Goal: Navigation & Orientation: Find specific page/section

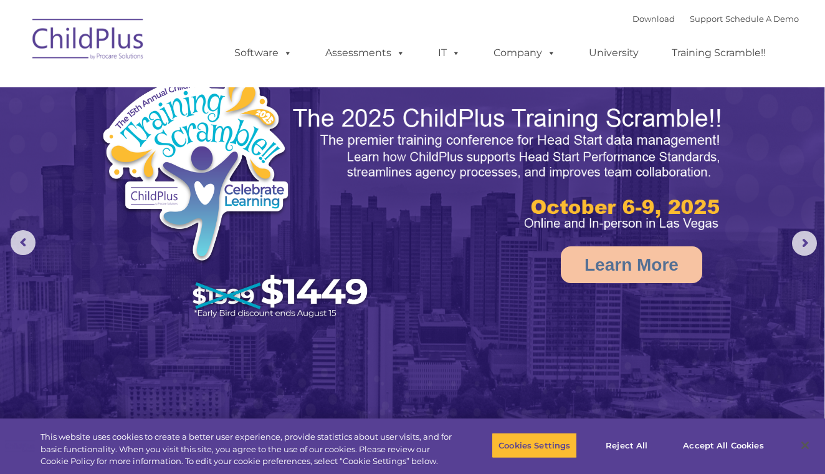
select select "MEDIUM"
click at [21, 238] on rs-arrow at bounding box center [23, 242] width 25 height 25
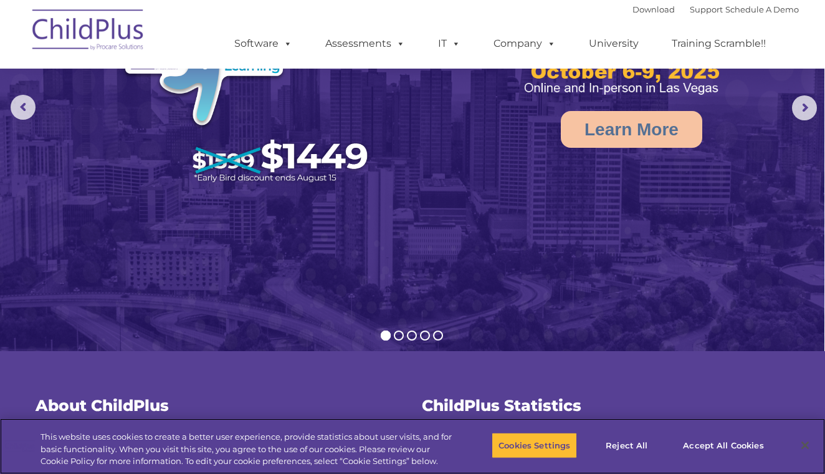
scroll to position [120, 0]
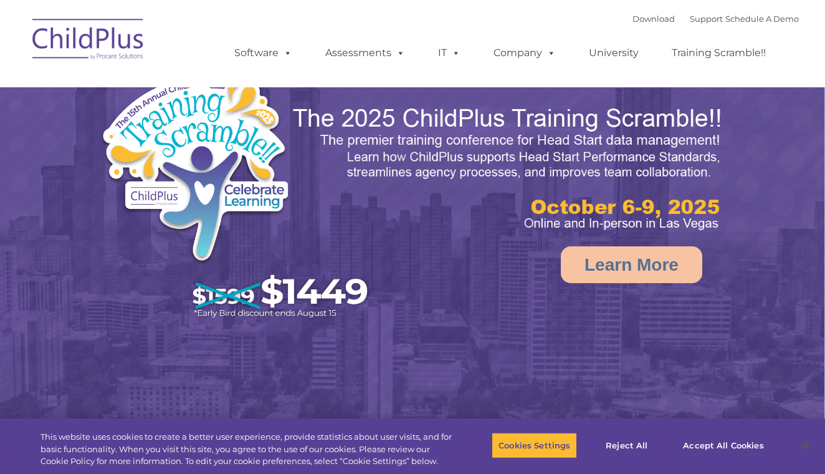
select select "MEDIUM"
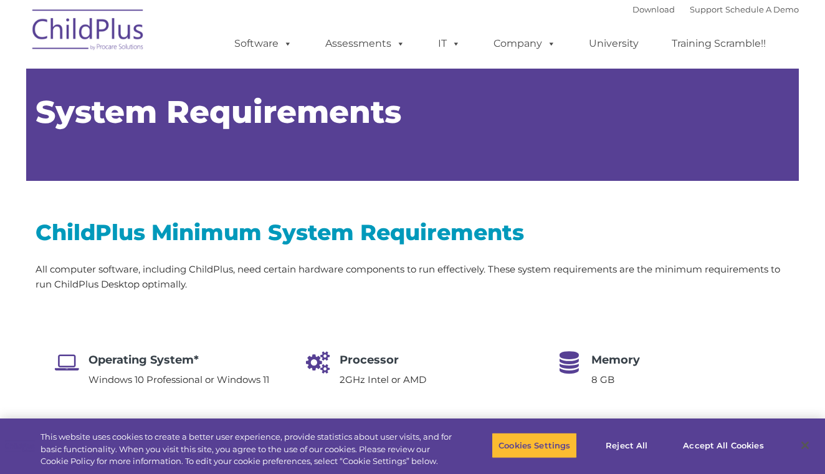
type input ""
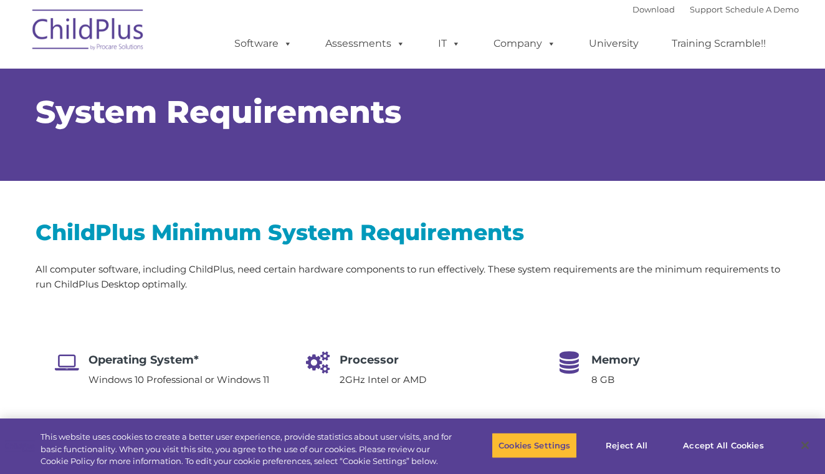
select select "MEDIUM"
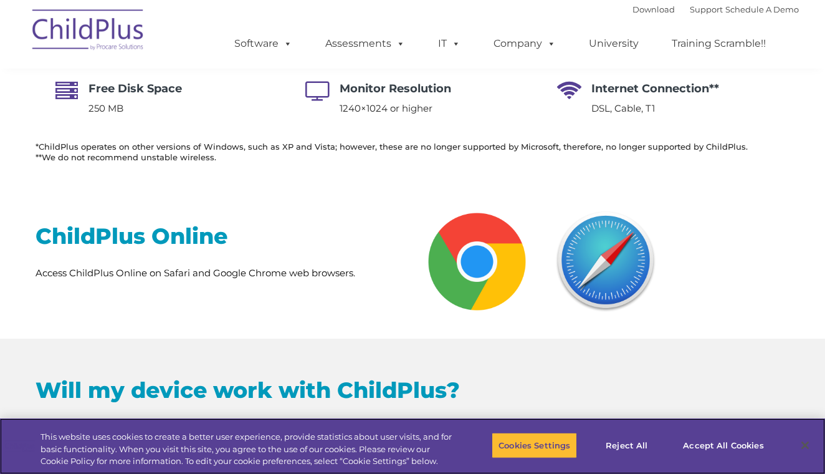
scroll to position [181, 0]
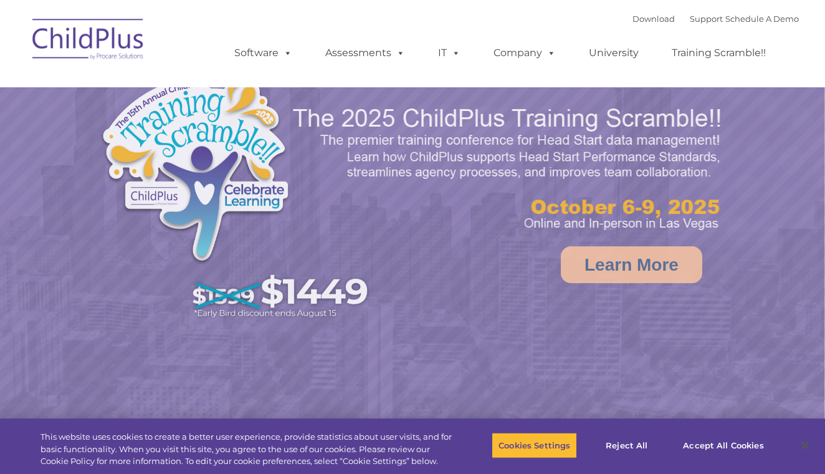
select select "MEDIUM"
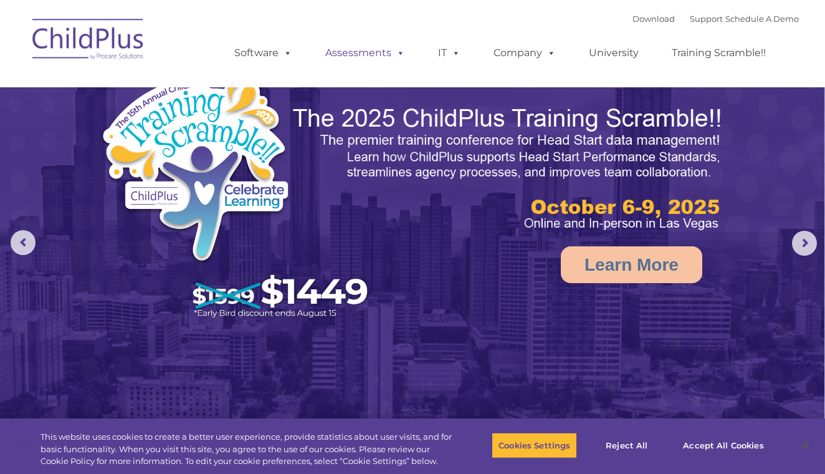
click at [397, 52] on span at bounding box center [398, 53] width 14 height 12
click at [395, 53] on span at bounding box center [398, 53] width 14 height 12
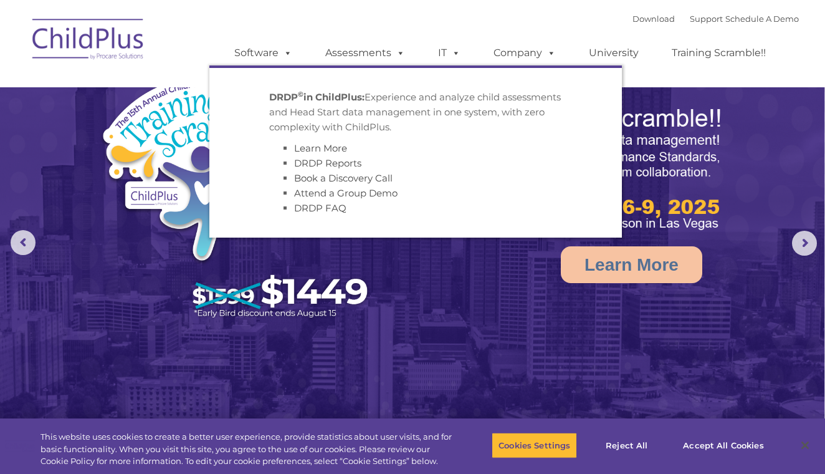
click at [412, 254] on img at bounding box center [411, 259] width 825 height 519
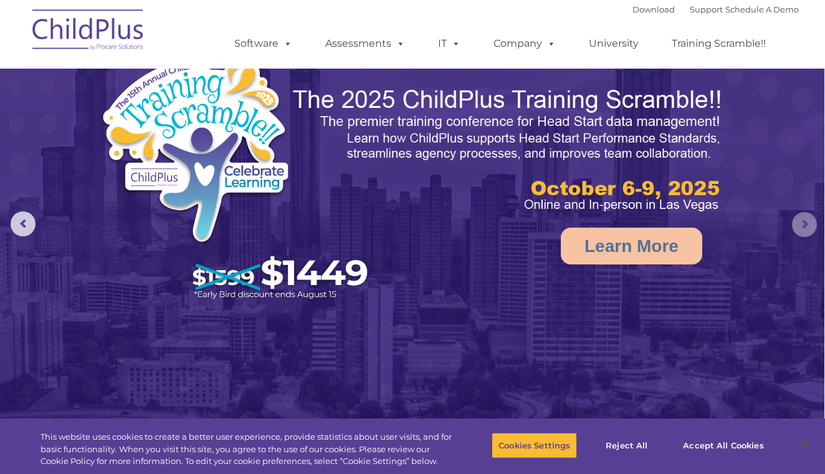
click at [798, 221] on rs-arrow at bounding box center [804, 224] width 25 height 25
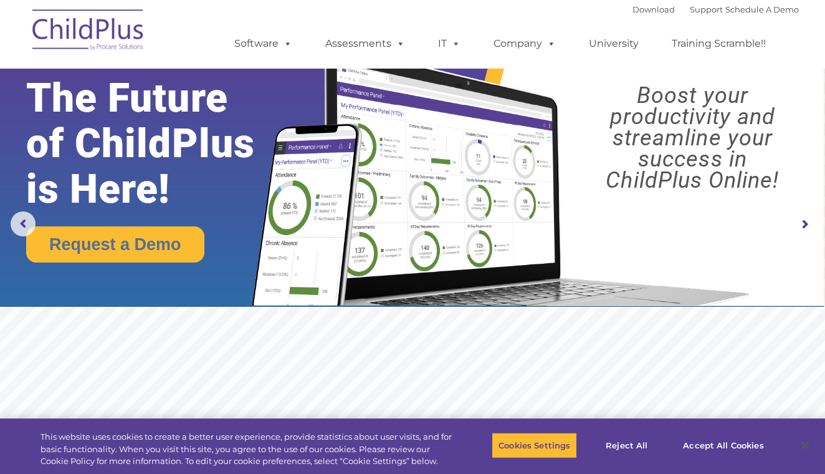
click at [798, 221] on rs-arrow at bounding box center [804, 224] width 25 height 25
